Goal: Information Seeking & Learning: Learn about a topic

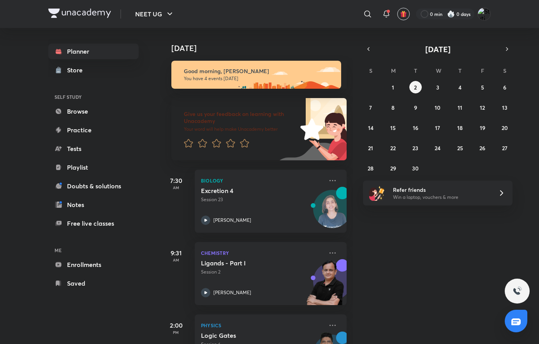
click at [369, 48] on icon "button" at bounding box center [369, 49] width 2 height 3
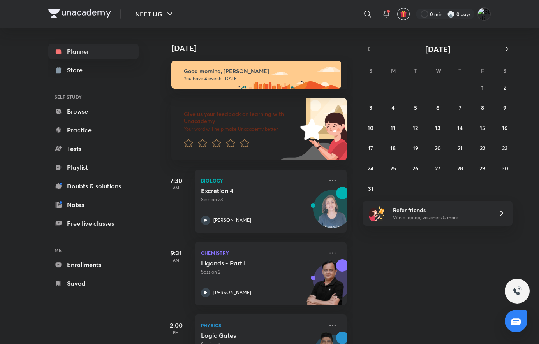
click at [369, 48] on icon "button" at bounding box center [369, 49] width 2 height 3
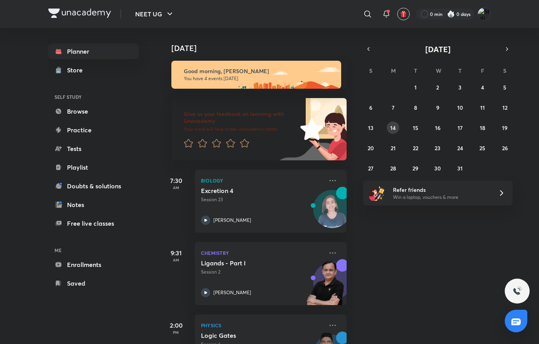
click at [396, 129] on button "14" at bounding box center [393, 127] width 12 height 12
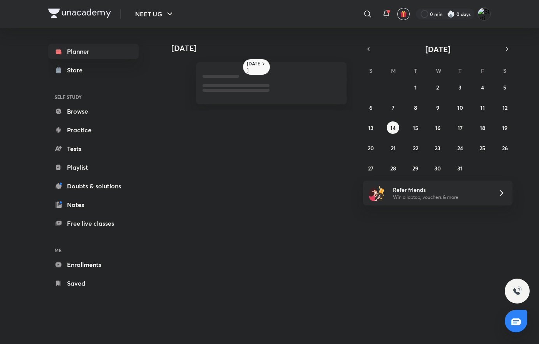
click at [396, 129] on button "14" at bounding box center [393, 127] width 12 height 12
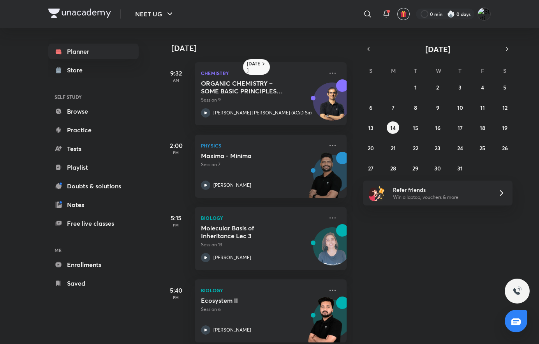
click at [253, 172] on div "Maxima - Minima Session 7 [PERSON_NAME]" at bounding box center [262, 171] width 122 height 38
click at [433, 132] on button "16" at bounding box center [437, 127] width 12 height 12
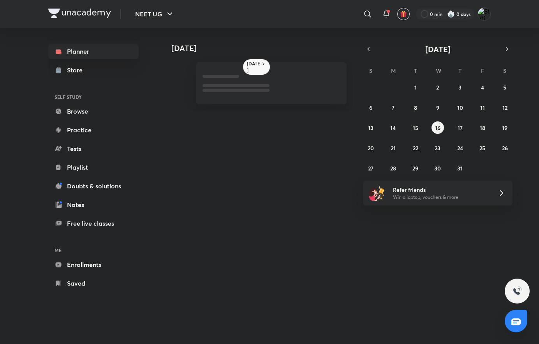
click at [433, 132] on button "16" at bounding box center [437, 127] width 12 height 12
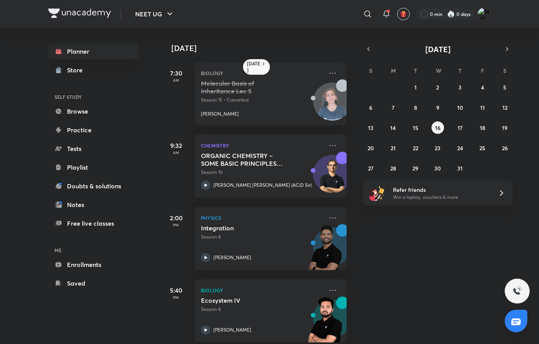
click at [247, 227] on h5 "Integration" at bounding box center [249, 228] width 97 height 8
click at [476, 128] on button "18" at bounding box center [482, 127] width 12 height 12
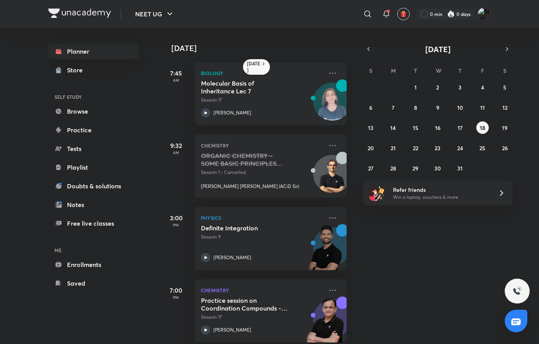
click at [257, 220] on p "Physics" at bounding box center [262, 217] width 122 height 9
click at [372, 149] on abbr "20" at bounding box center [371, 147] width 6 height 7
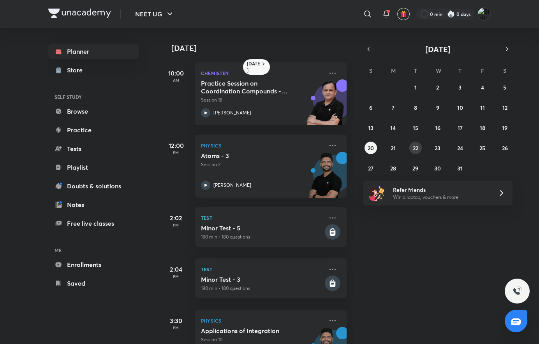
click at [416, 152] on button "22" at bounding box center [415, 148] width 12 height 12
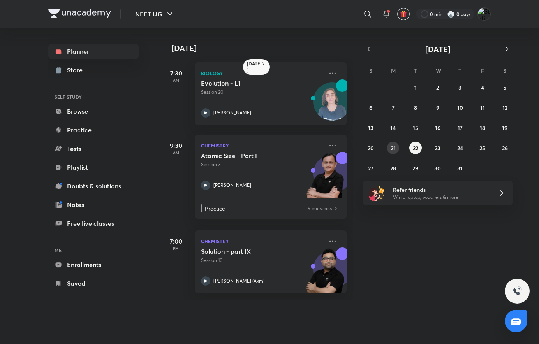
click at [394, 147] on abbr "21" at bounding box center [393, 147] width 5 height 7
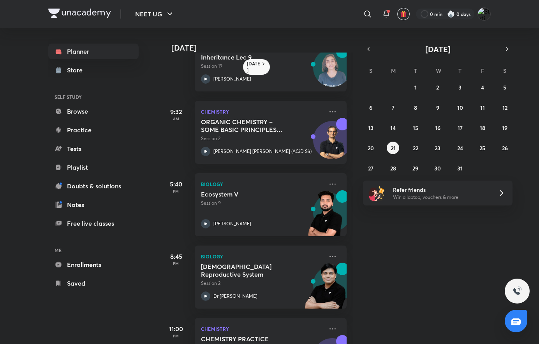
scroll to position [38, 0]
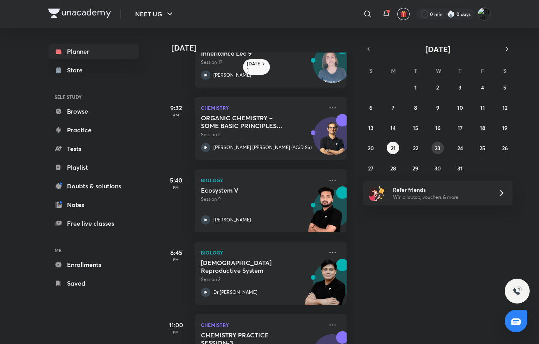
click at [437, 147] on abbr "23" at bounding box center [438, 147] width 6 height 7
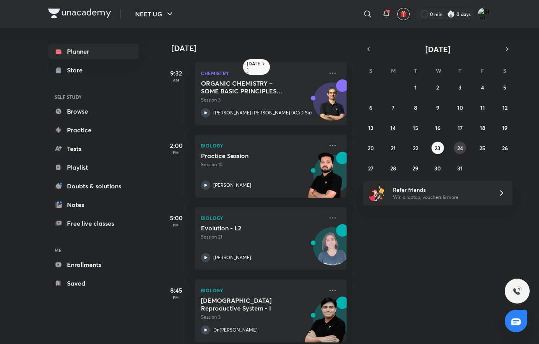
click at [463, 146] on abbr "24" at bounding box center [460, 147] width 6 height 7
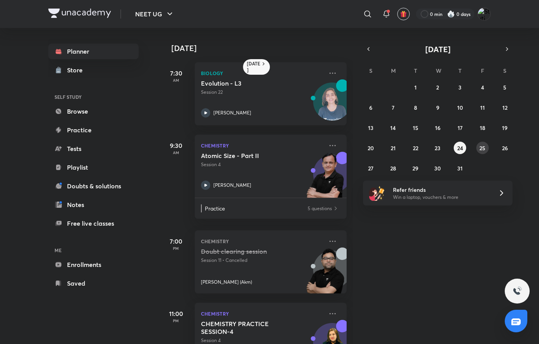
click at [484, 146] on abbr "25" at bounding box center [482, 147] width 6 height 7
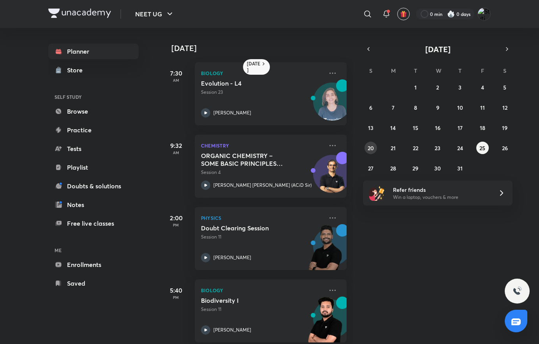
click at [370, 147] on abbr "20" at bounding box center [371, 147] width 6 height 7
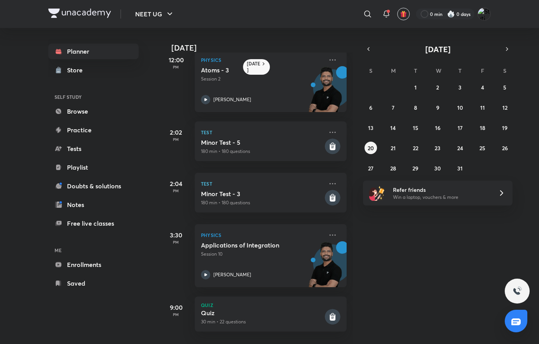
scroll to position [80, 0]
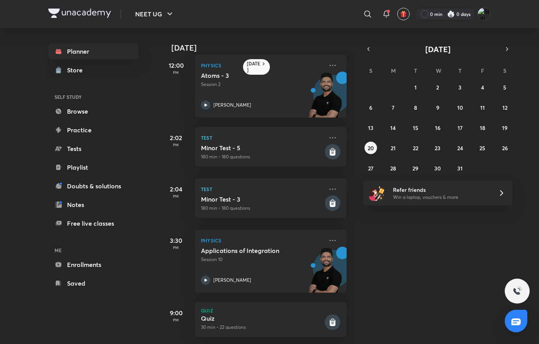
click at [229, 259] on p "Session 10" at bounding box center [262, 259] width 122 height 7
click at [479, 146] on button "25" at bounding box center [482, 148] width 12 height 12
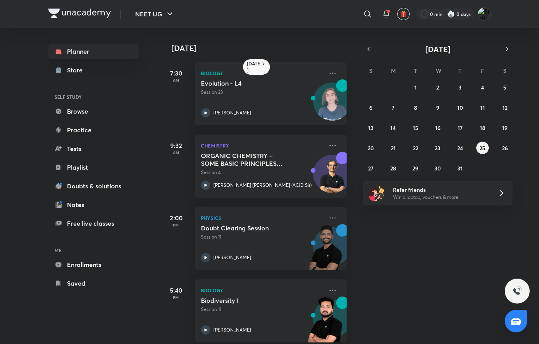
click at [290, 231] on h5 "Doubt Clearing Session" at bounding box center [249, 228] width 97 height 8
click at [372, 167] on abbr "27" at bounding box center [370, 168] width 5 height 7
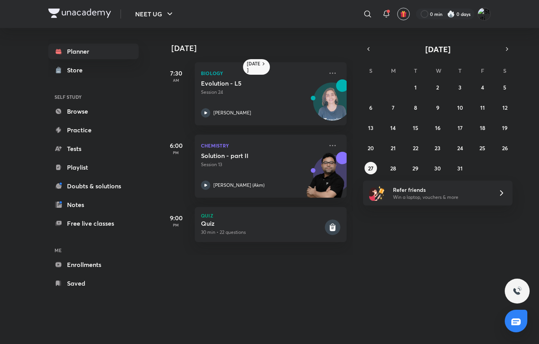
click at [386, 167] on div "29 30 1 2 3 4 5 6 7 8 9 10 11 12 13 14 15 16 17 18 19 20 21 22 23 24 25 26 27 2…" at bounding box center [438, 127] width 150 height 93
click at [398, 167] on button "28" at bounding box center [393, 168] width 12 height 12
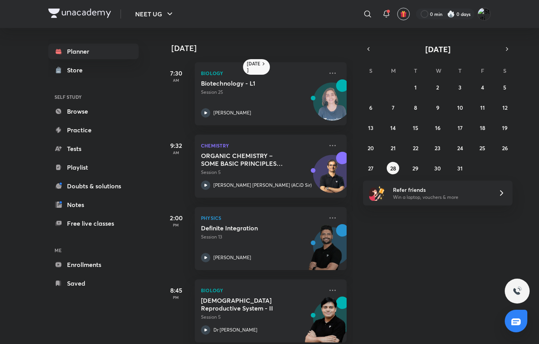
click at [264, 235] on p "Session 13" at bounding box center [262, 237] width 122 height 7
click at [416, 169] on abbr "29" at bounding box center [415, 168] width 6 height 7
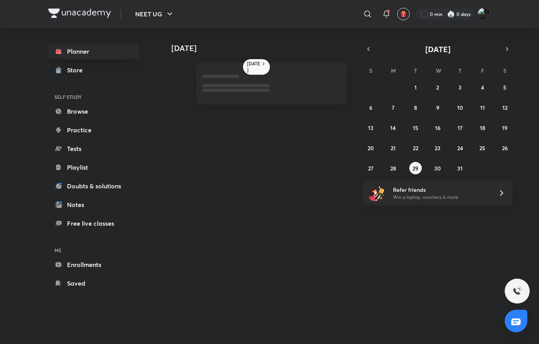
click at [416, 169] on abbr "29" at bounding box center [415, 168] width 6 height 7
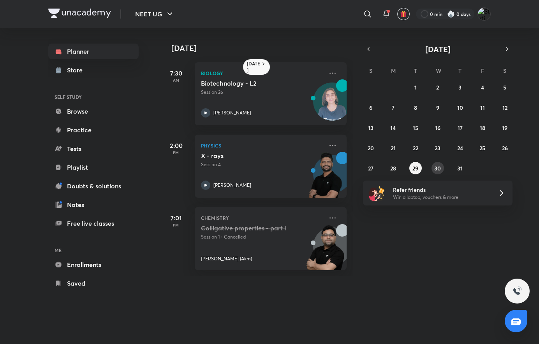
click at [435, 169] on abbr "30" at bounding box center [437, 168] width 7 height 7
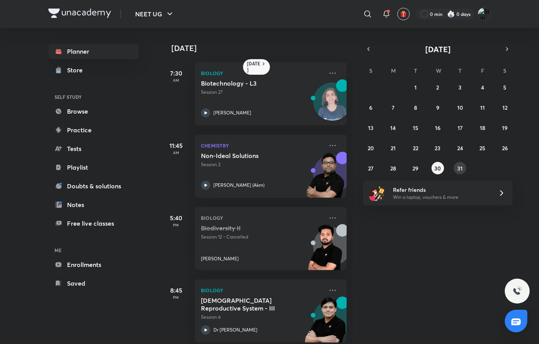
click at [458, 167] on abbr "31" at bounding box center [459, 168] width 5 height 7
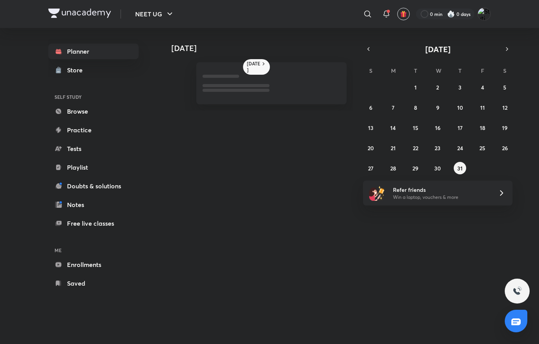
click at [508, 49] on icon "button" at bounding box center [507, 49] width 6 height 7
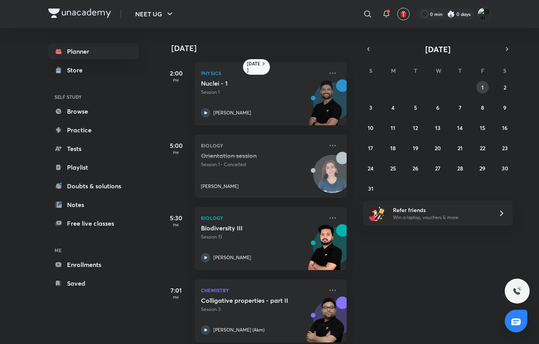
click at [482, 90] on abbr "1" at bounding box center [482, 87] width 2 height 7
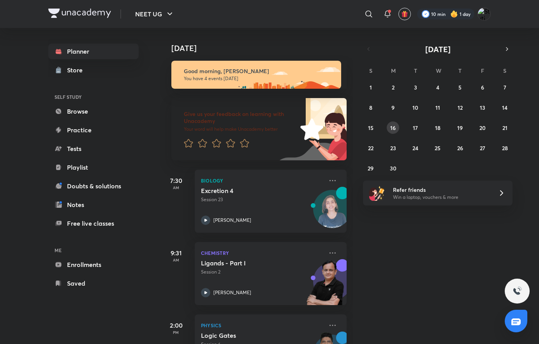
click at [388, 126] on button "16" at bounding box center [393, 127] width 12 height 12
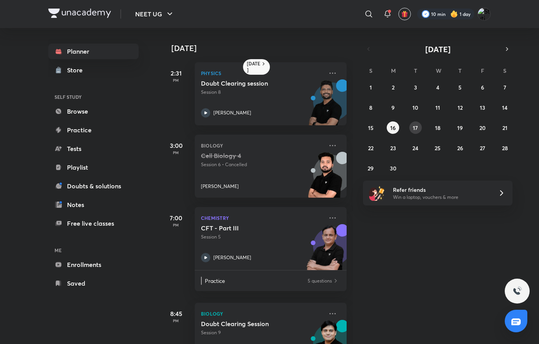
click at [413, 125] on abbr "17" at bounding box center [415, 127] width 5 height 7
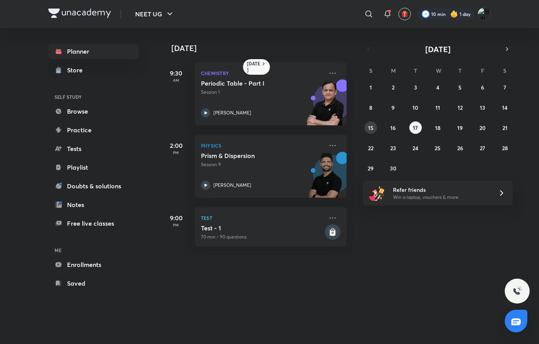
click at [370, 126] on abbr "15" at bounding box center [370, 127] width 5 height 7
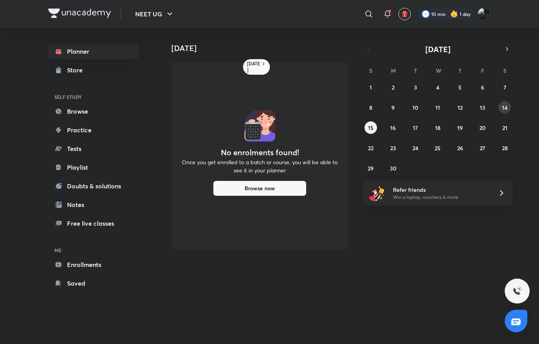
click at [503, 109] on abbr "14" at bounding box center [504, 107] width 5 height 7
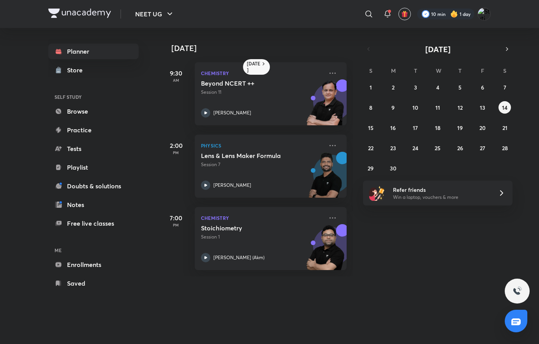
click at [328, 74] on icon at bounding box center [332, 73] width 9 height 9
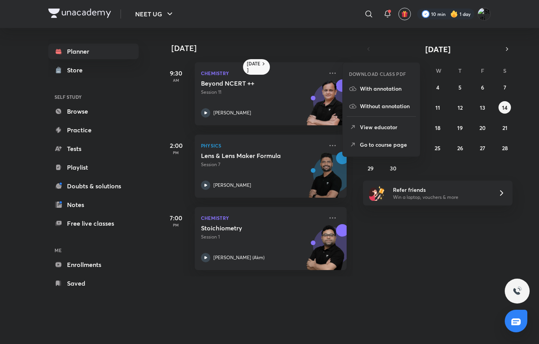
click at [376, 91] on p "With annotation" at bounding box center [387, 89] width 54 height 8
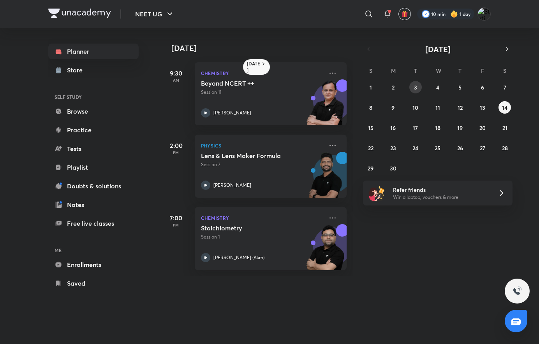
click at [419, 89] on button "3" at bounding box center [415, 87] width 12 height 12
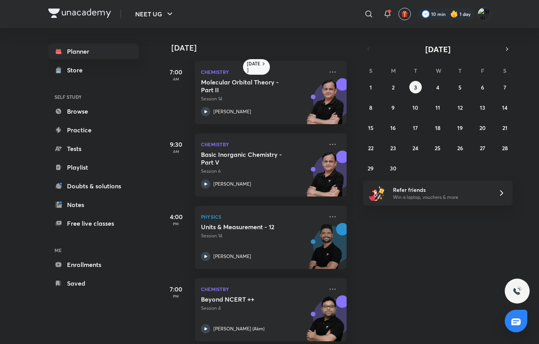
scroll to position [11, 0]
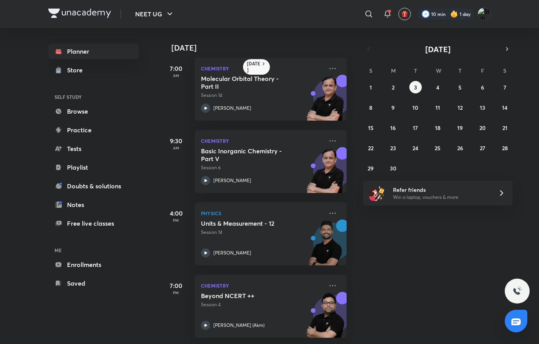
click at [329, 281] on icon at bounding box center [332, 285] width 9 height 9
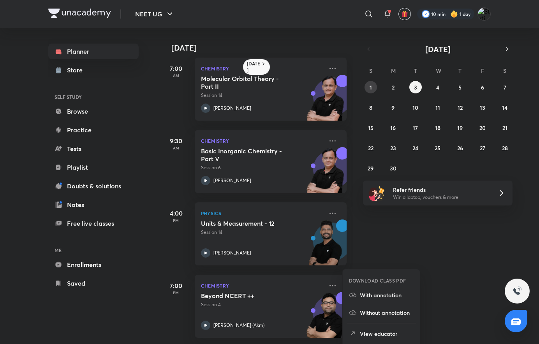
click at [373, 89] on button "1" at bounding box center [370, 87] width 12 height 12
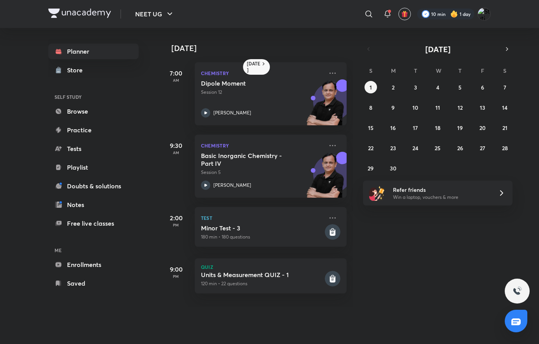
click at [424, 88] on div "1 2 3 4 5 6 7 8 9 10 11 12 13 14 15 16 17 18 19 20 21 22 23 24 25 26 27 28 29 3…" at bounding box center [438, 127] width 150 height 93
click at [422, 89] on div "1 2 3 4 5 6 7 8 9 10 11 12 13 14 15 16 17 18 19 20 21 22 23 24 25 26 27 28 29 3…" at bounding box center [438, 127] width 150 height 93
click at [417, 90] on abbr "3" at bounding box center [415, 87] width 3 height 7
